Goal: Information Seeking & Learning: Learn about a topic

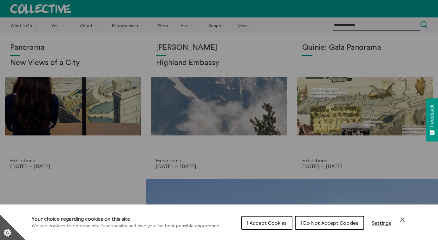
click at [320, 223] on span "I Do Not Accept Cookies" at bounding box center [330, 223] width 58 height 6
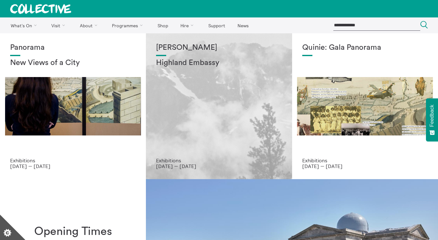
click at [216, 120] on div "Shen Xin Highland Embassy" at bounding box center [219, 100] width 126 height 114
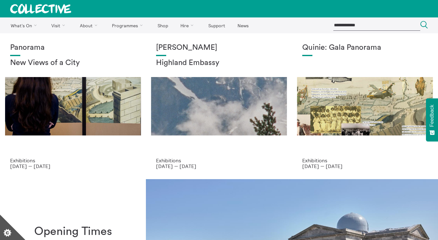
click at [359, 25] on input "search" at bounding box center [376, 25] width 87 height 10
type input "**********"
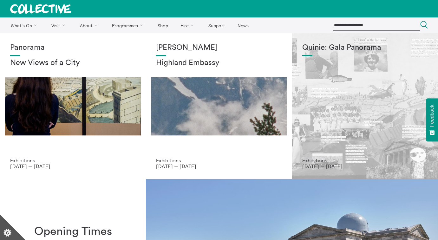
click at [420, 21] on button "Search Close" at bounding box center [424, 25] width 8 height 9
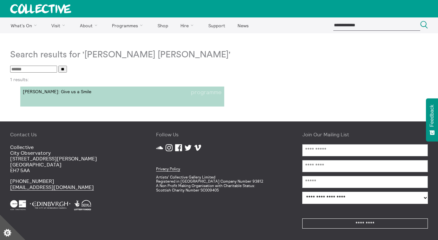
click at [78, 98] on link "Kaya Fraser: Give us a Smile programme" at bounding box center [122, 97] width 204 height 20
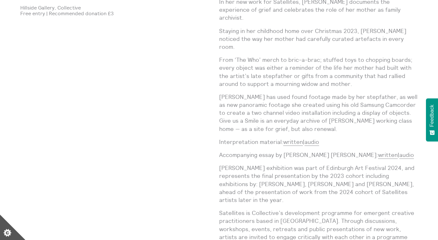
scroll to position [444, 0]
click at [378, 151] on link "written" at bounding box center [388, 155] width 20 height 8
